Goal: Information Seeking & Learning: Learn about a topic

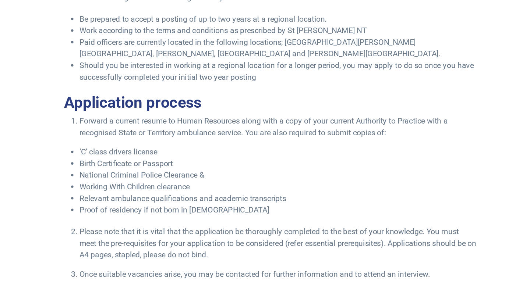
scroll to position [743, 0]
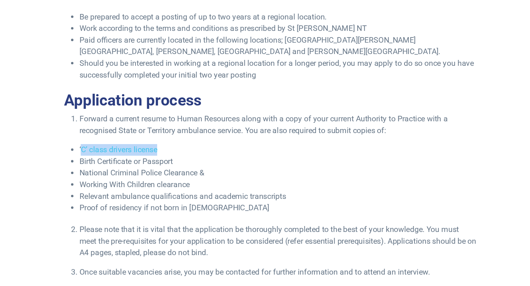
drag, startPoint x: 121, startPoint y: 158, endPoint x: 181, endPoint y: 159, distance: 59.6
click at [181, 178] on li "‘C’ class drivers license" at bounding box center [271, 182] width 302 height 9
copy li "C’ class drivers license"
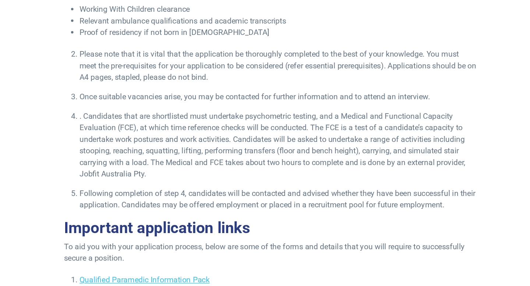
scroll to position [930, 0]
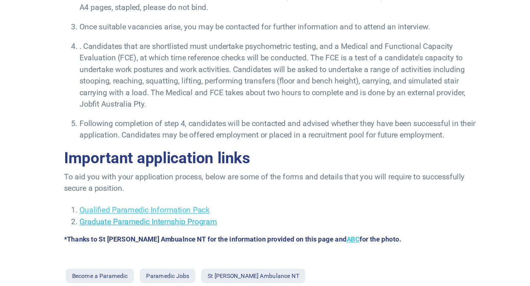
click at [197, 234] on link "Graduate Paramedic Internship Program" at bounding box center [172, 237] width 105 height 7
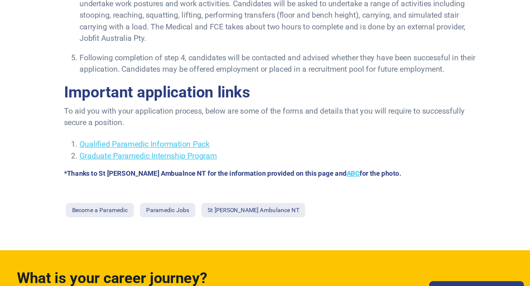
scroll to position [981, 0]
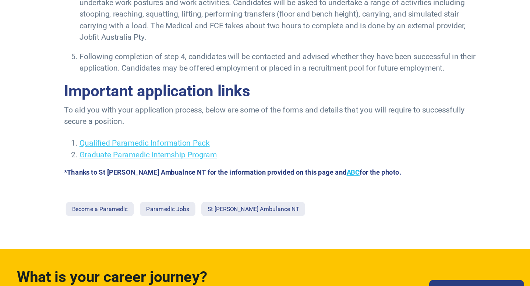
click at [323, 202] on link "ABC" at bounding box center [328, 200] width 10 height 6
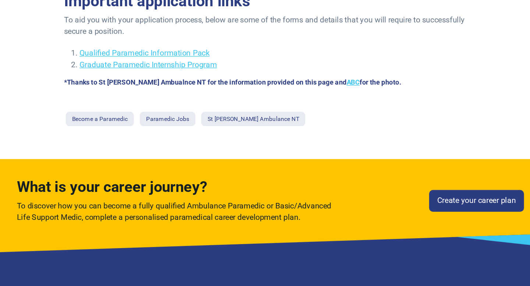
scroll to position [981, 0]
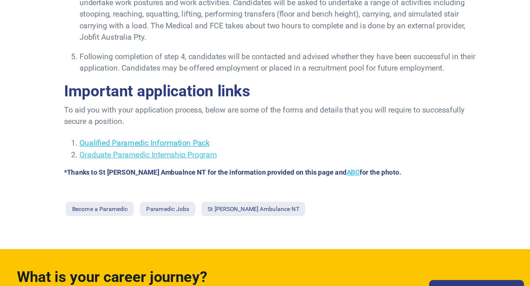
click at [182, 181] on link "Qualified Paramedic Information Pack" at bounding box center [169, 177] width 99 height 7
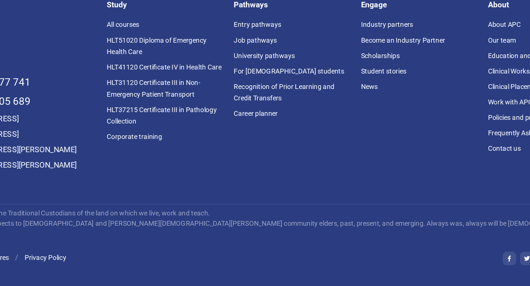
scroll to position [1266, 0]
